Goal: Information Seeking & Learning: Learn about a topic

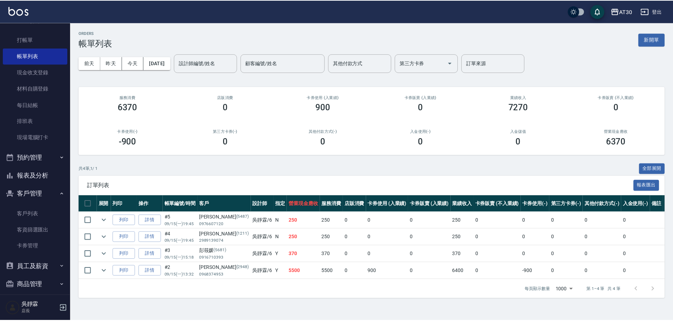
scroll to position [40, 0]
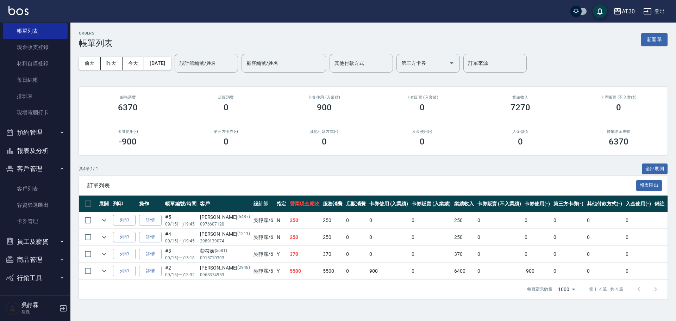
click at [38, 152] on button "報表及分析" at bounding box center [35, 151] width 65 height 18
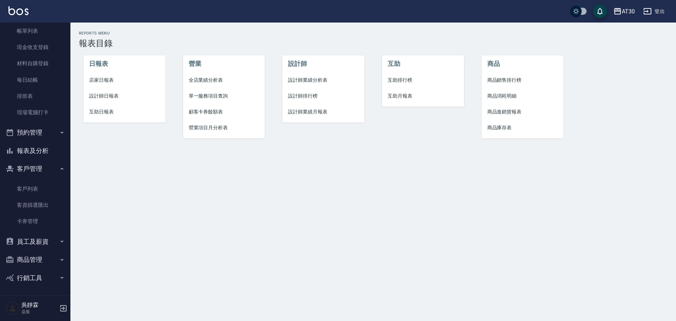
click at [103, 78] on span "店家日報表" at bounding box center [124, 79] width 71 height 7
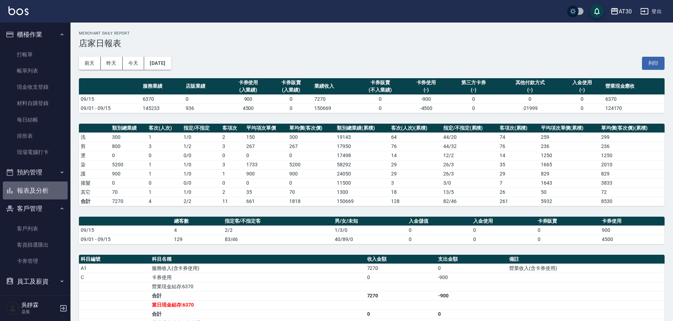
click at [49, 191] on button "報表及分析" at bounding box center [35, 190] width 65 height 18
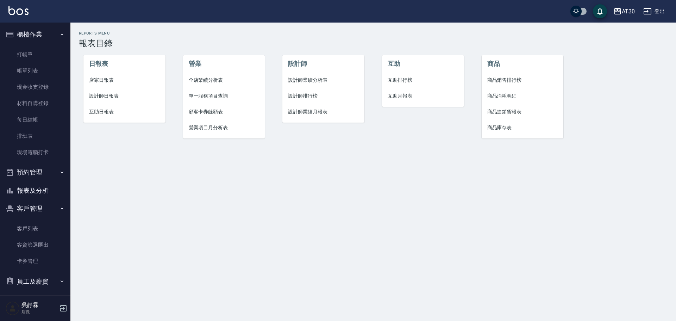
click at [306, 93] on span "設計師排行榜" at bounding box center [323, 95] width 71 height 7
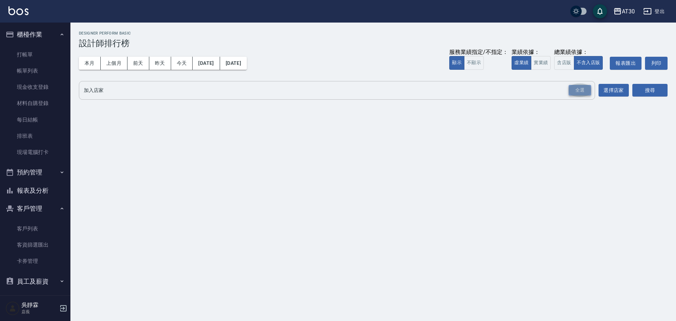
click at [583, 86] on div "全選" at bounding box center [580, 90] width 23 height 11
click at [610, 90] on button "選擇店家" at bounding box center [614, 90] width 30 height 13
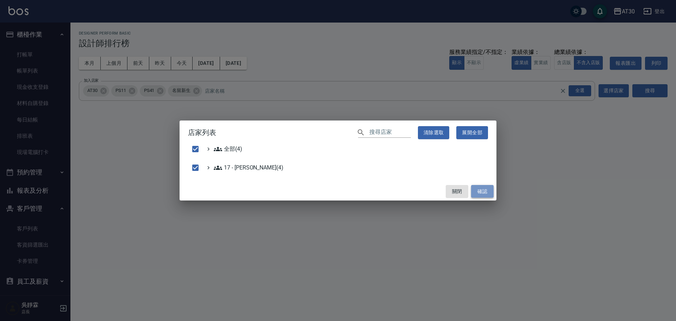
click at [479, 191] on button "確認" at bounding box center [482, 191] width 23 height 13
checkbox input "false"
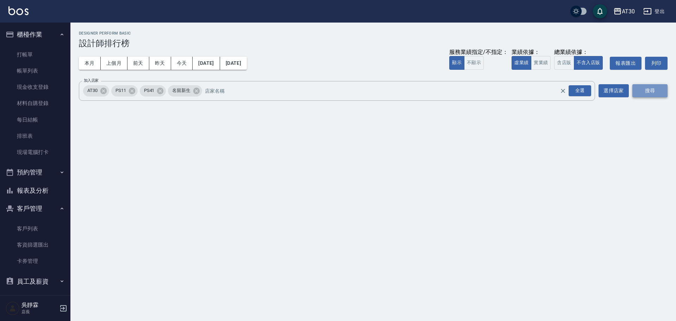
click at [650, 94] on button "搜尋" at bounding box center [650, 90] width 35 height 13
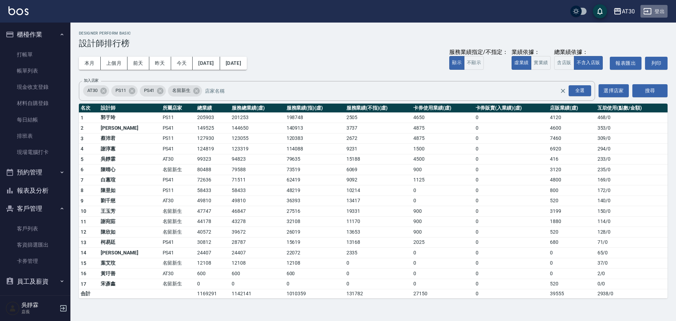
click at [664, 13] on button "登出" at bounding box center [654, 11] width 27 height 13
